Goal: Information Seeking & Learning: Learn about a topic

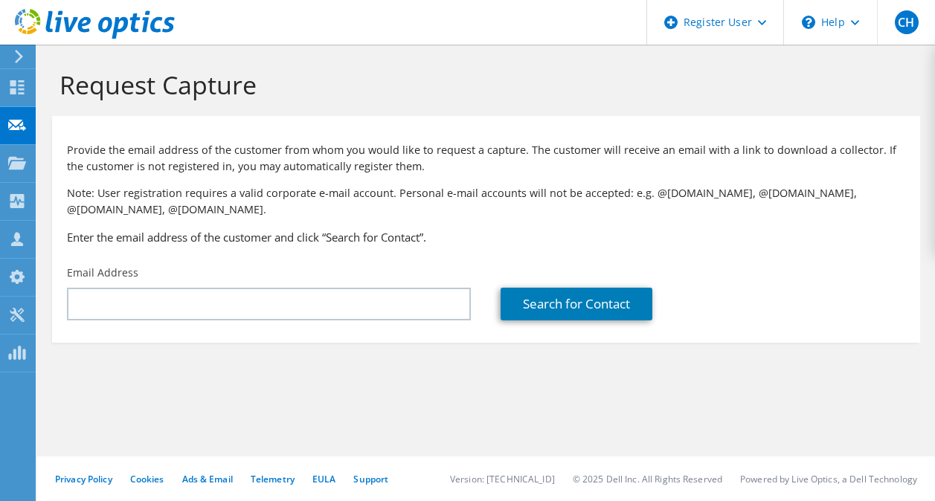
drag, startPoint x: 0, startPoint y: 0, endPoint x: 335, endPoint y: 301, distance: 449.8
click at [335, 301] on input "text" at bounding box center [269, 304] width 404 height 33
click at [353, 317] on input "text" at bounding box center [269, 304] width 404 height 33
click at [358, 309] on input "text" at bounding box center [269, 304] width 404 height 33
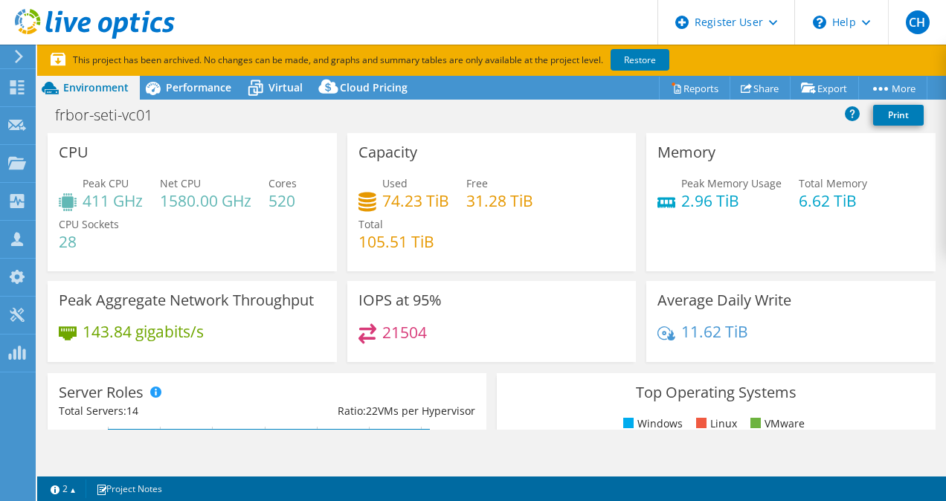
select select "USD"
click at [194, 94] on span "Performance" at bounding box center [198, 87] width 65 height 14
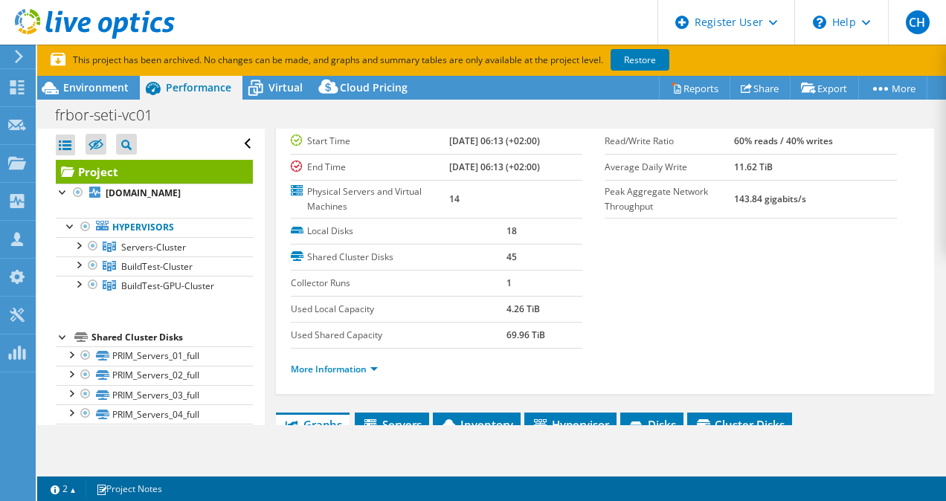
click at [115, 94] on span "Environment" at bounding box center [95, 87] width 65 height 14
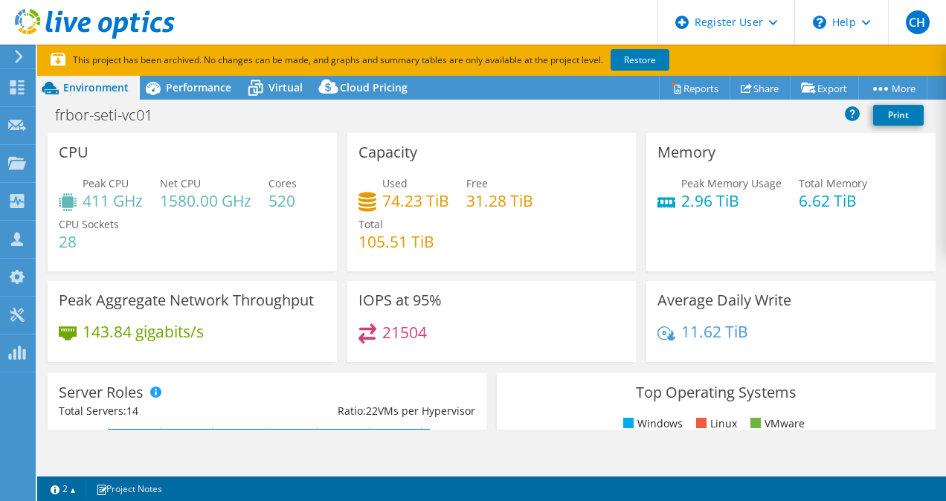
click at [422, 324] on h4 "21504" at bounding box center [404, 332] width 45 height 16
click at [181, 84] on span "Performance" at bounding box center [198, 87] width 65 height 14
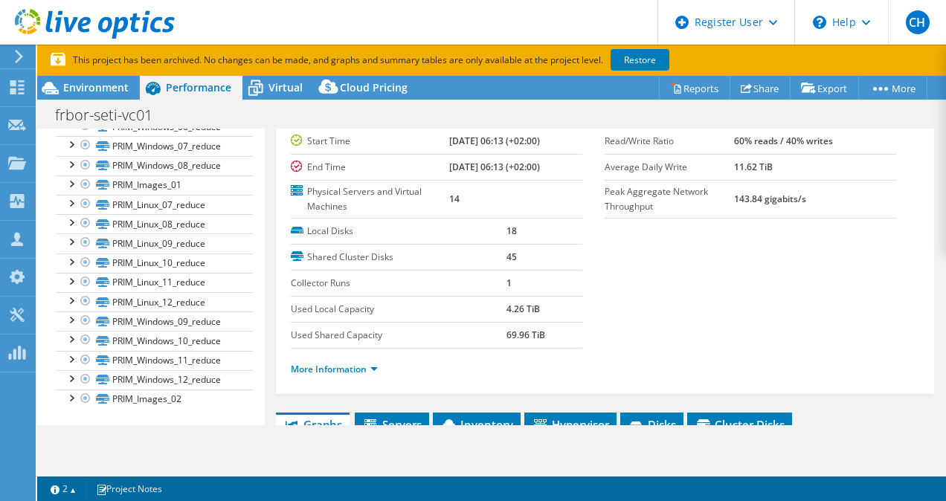
scroll to position [829, 0]
click at [135, 388] on link "PRIM_Images_02" at bounding box center [154, 397] width 197 height 19
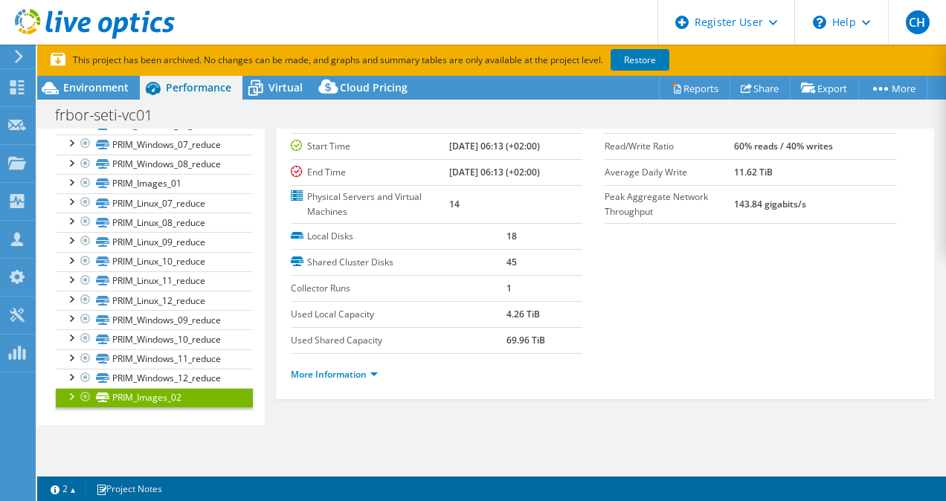
click at [74, 396] on div at bounding box center [70, 395] width 15 height 15
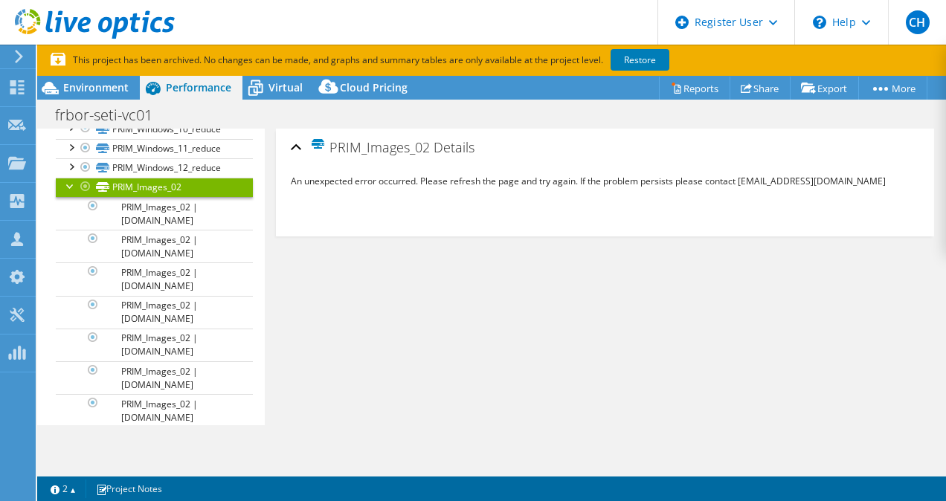
scroll to position [1025, 0]
drag, startPoint x: 157, startPoint y: 196, endPoint x: 141, endPoint y: 197, distance: 16.4
click at [141, 197] on link "PRIM_Images_02" at bounding box center [154, 188] width 197 height 19
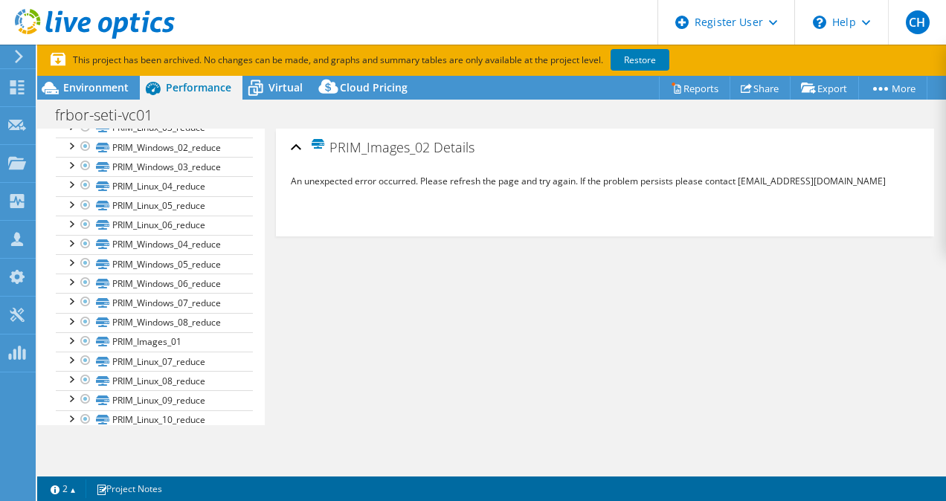
scroll to position [658, 0]
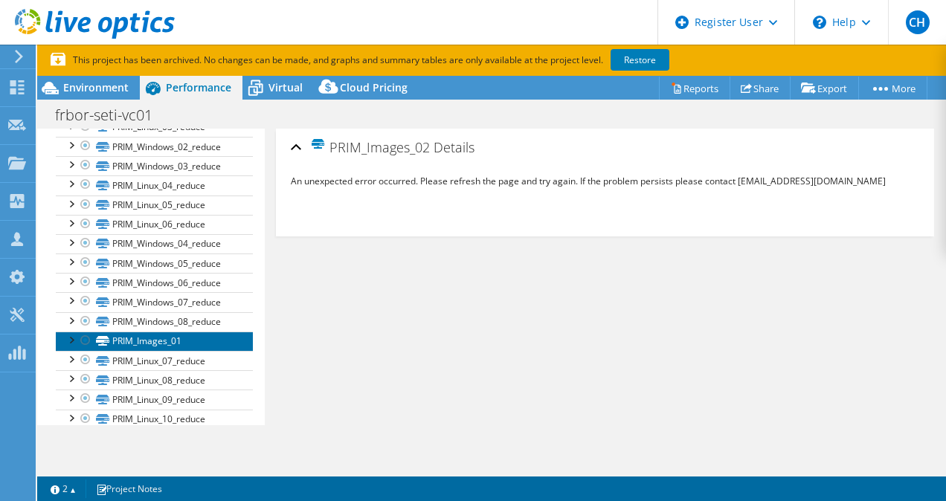
click at [123, 351] on link "PRIM_Images_01" at bounding box center [154, 341] width 197 height 19
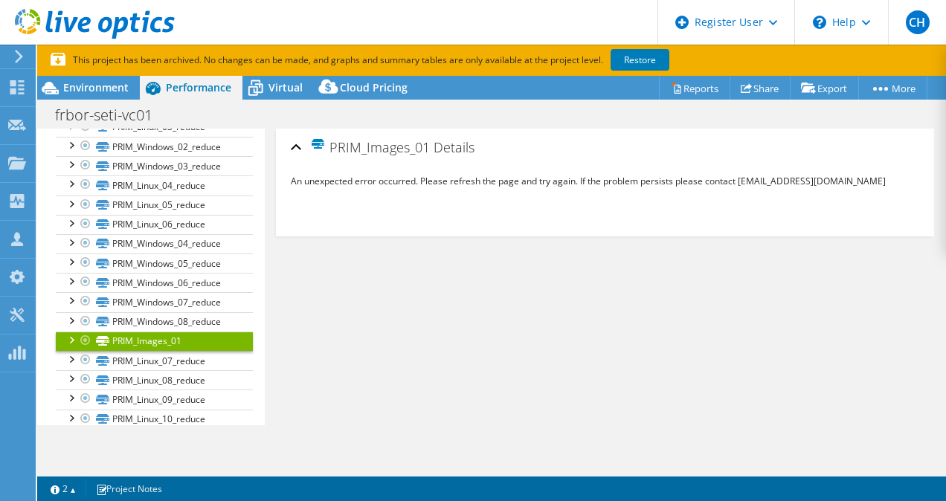
click at [71, 347] on div at bounding box center [70, 339] width 15 height 15
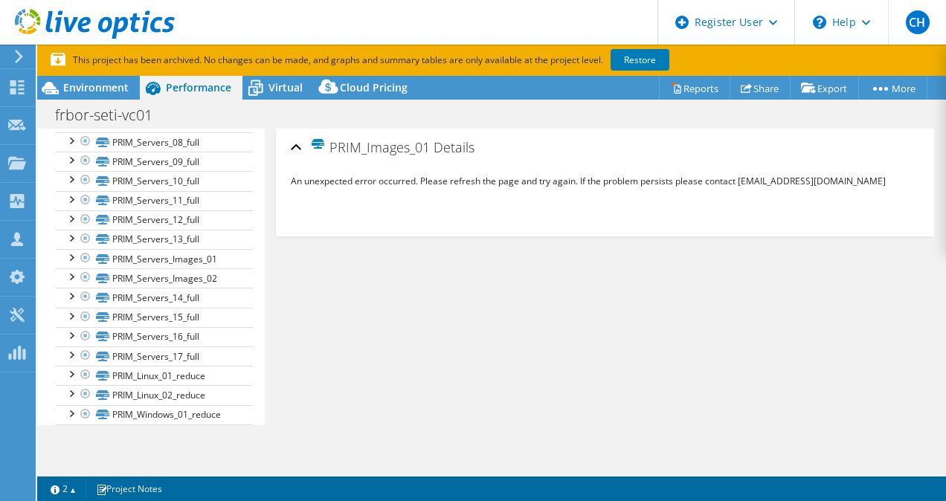
scroll to position [350, 0]
click at [119, 269] on link "PRIM_Servers_Images_01" at bounding box center [154, 259] width 197 height 19
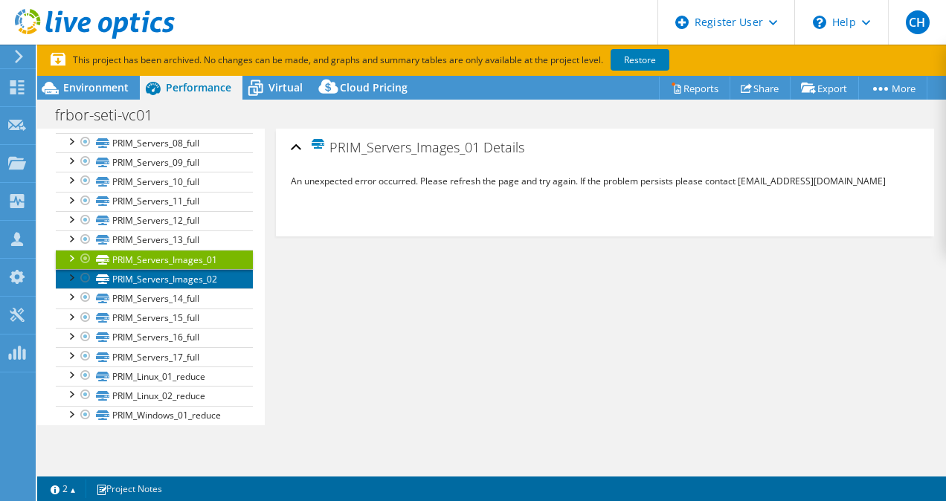
click at [132, 289] on link "PRIM_Servers_Images_02" at bounding box center [154, 278] width 197 height 19
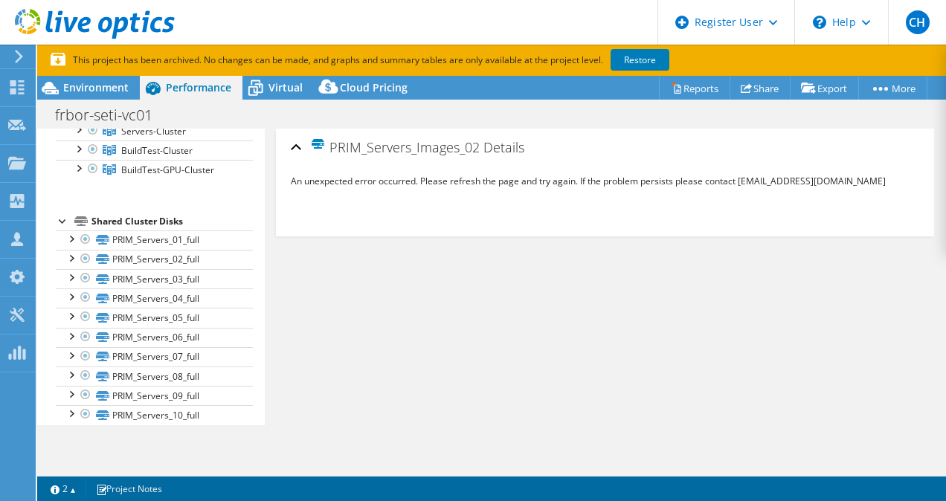
scroll to position [115, 0]
click at [154, 251] on link "PRIM_Servers_01_full" at bounding box center [154, 240] width 197 height 19
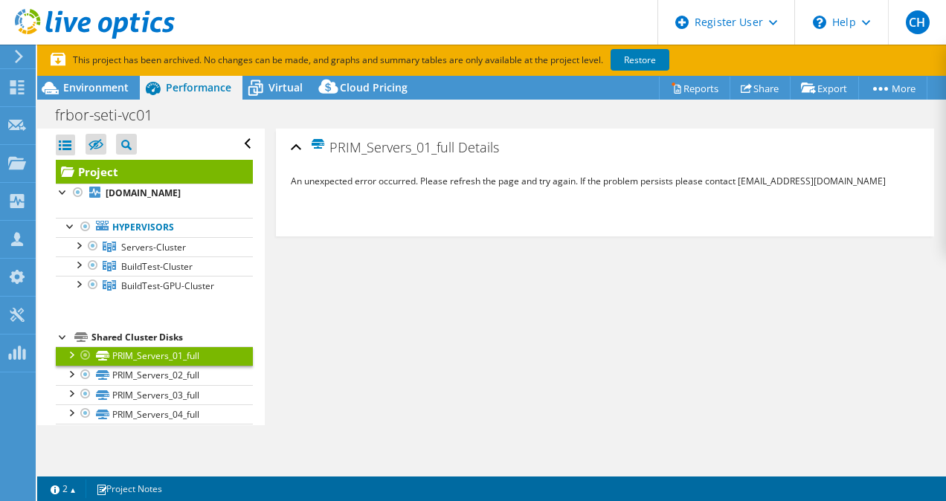
click at [161, 251] on link "Servers-Cluster" at bounding box center [154, 246] width 197 height 19
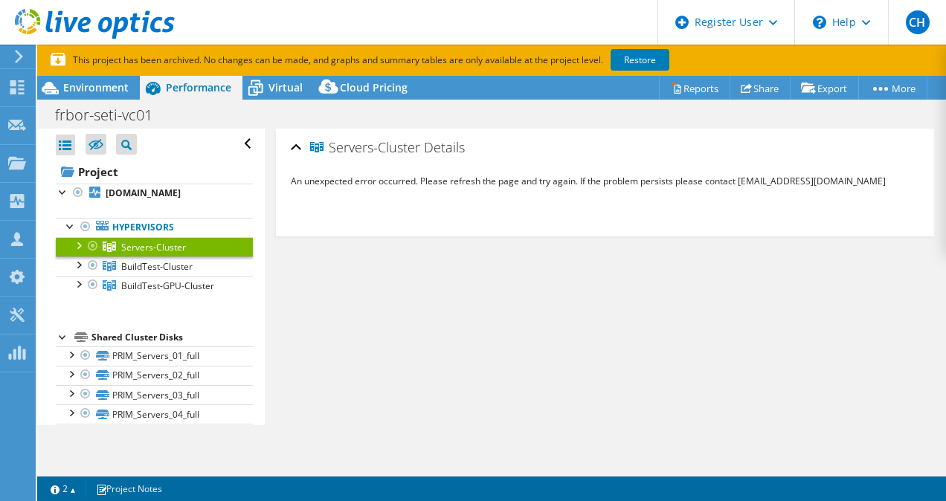
click at [171, 273] on span "BuildTest-Cluster" at bounding box center [156, 266] width 71 height 13
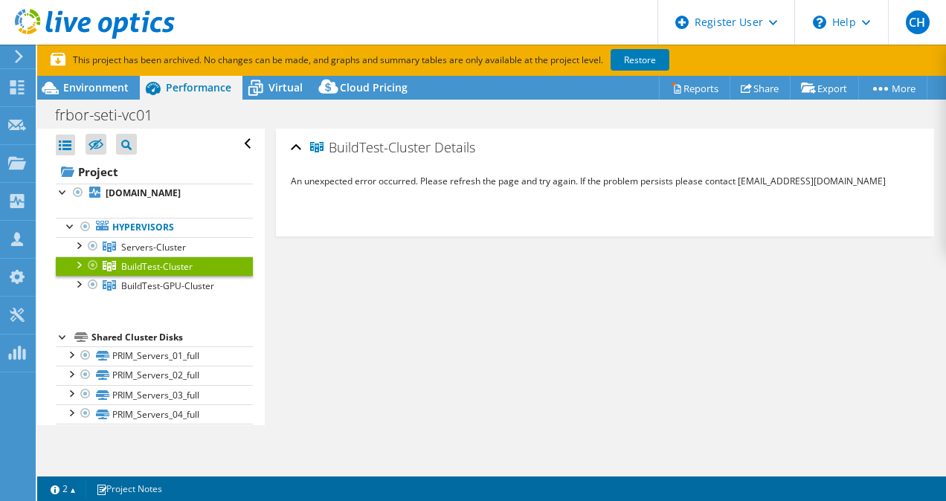
click at [170, 292] on link "BuildTest-GPU-Cluster" at bounding box center [154, 285] width 197 height 19
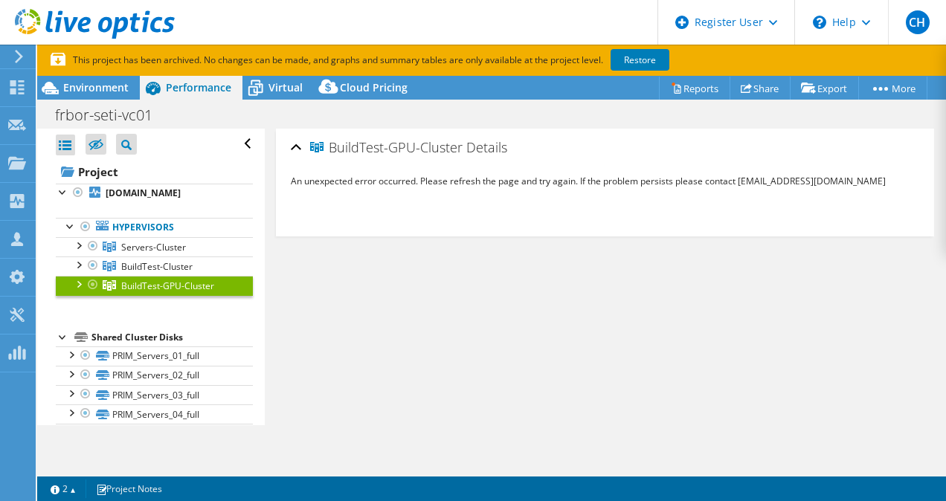
click at [164, 237] on link "Hypervisors" at bounding box center [154, 227] width 197 height 19
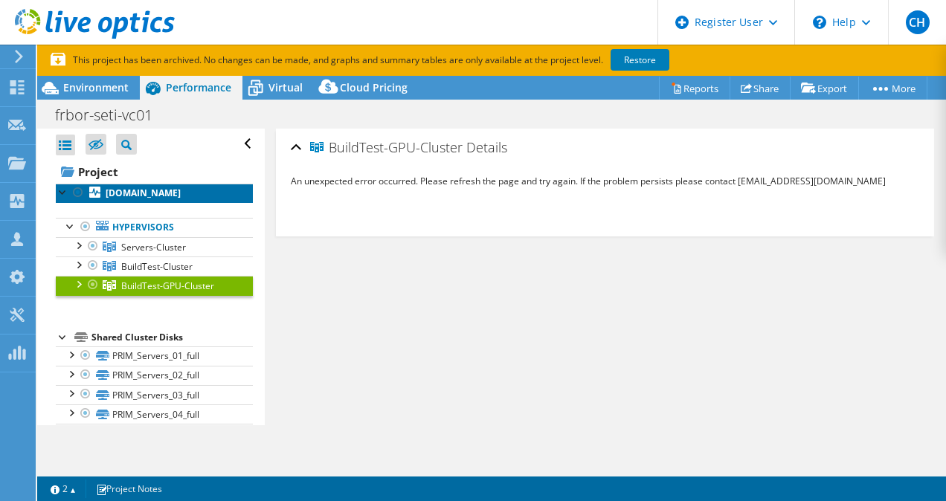
click at [152, 199] on b "[DOMAIN_NAME]" at bounding box center [143, 193] width 75 height 13
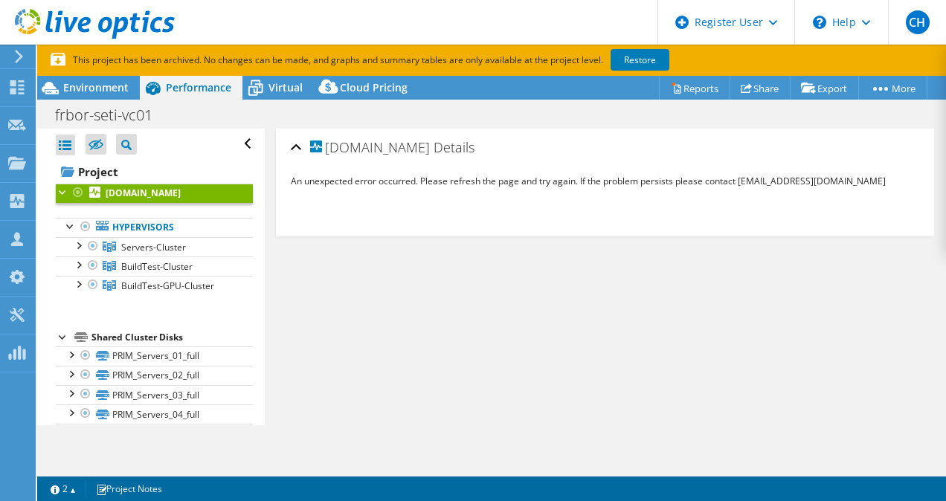
click at [642, 132] on div "[DOMAIN_NAME] Details An unexpected error occurred. Please refresh the page and…" at bounding box center [605, 183] width 659 height 108
click at [112, 92] on span "Environment" at bounding box center [95, 87] width 65 height 14
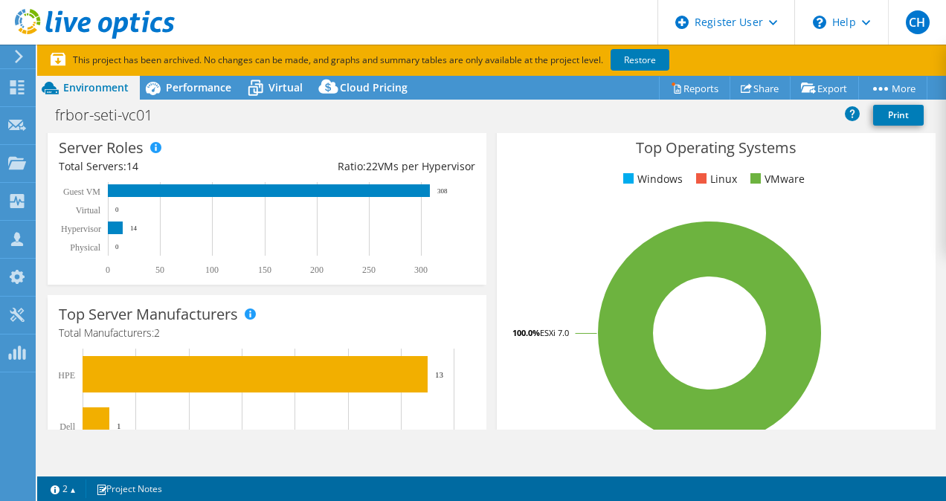
scroll to position [246, 0]
